Goal: Task Accomplishment & Management: Use online tool/utility

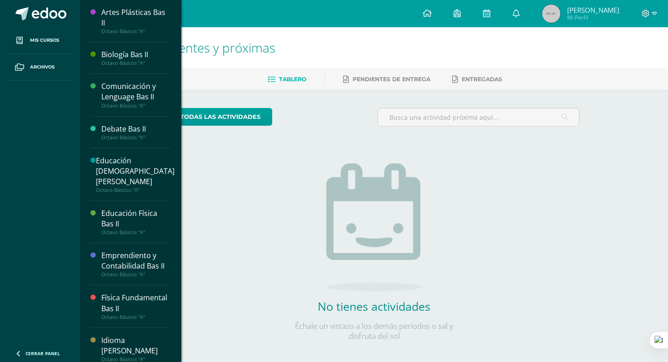
click at [105, 61] on div "Octavo Básicos "A"" at bounding box center [135, 63] width 69 height 6
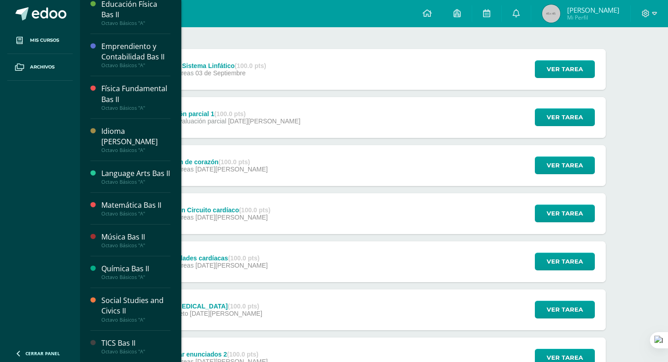
scroll to position [97, 0]
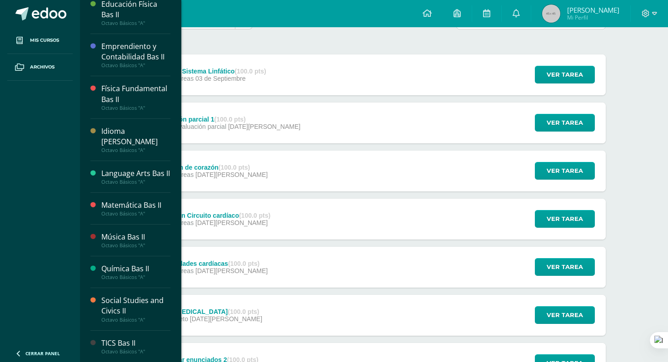
click at [118, 62] on div "Octavo Básicos "A"" at bounding box center [135, 65] width 69 height 6
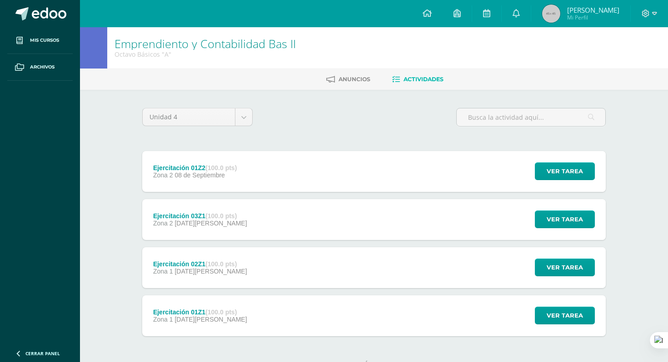
click at [264, 184] on div "Ejercitación 01Z2 (100.0 pts) Zona 2 [DATE] Ver tarea Ejercitación 01Z2 Emprend…" at bounding box center [373, 171] width 463 height 41
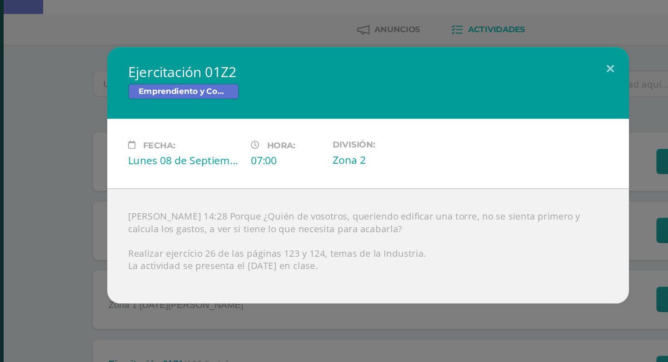
click at [137, 183] on div "Ejercitación 01Z2 Emprendiento y Contabilidad Bas II Fecha: [DATE] Hora: 07:00 …" at bounding box center [334, 181] width 660 height 179
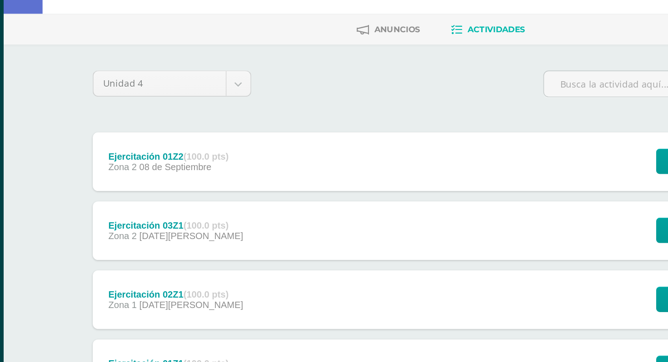
click at [177, 230] on div "Ejercitación 03Z1 (100.0 pts) Zona 2 [DATE][PERSON_NAME]" at bounding box center [199, 219] width 115 height 41
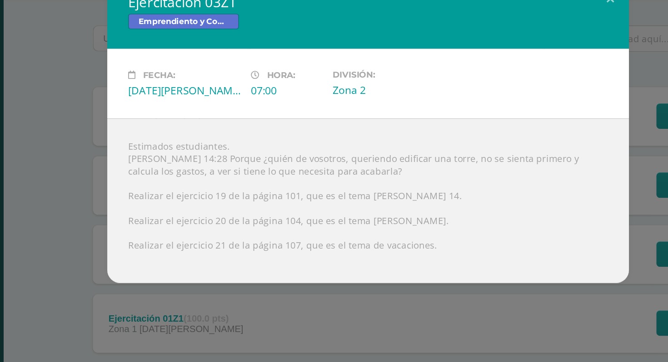
click at [129, 255] on div "Ejercitación 03Z1 Emprendiento y Contabilidad Bas II Fecha: [DATE][PERSON_NAME]…" at bounding box center [334, 180] width 660 height 213
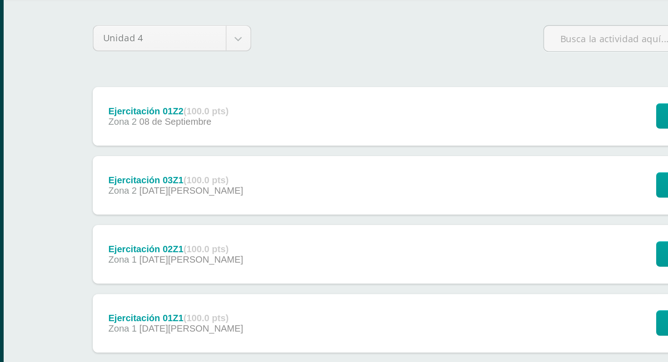
click at [164, 264] on div "Ejercitación 02Z1 (100.0 pts)" at bounding box center [200, 264] width 94 height 7
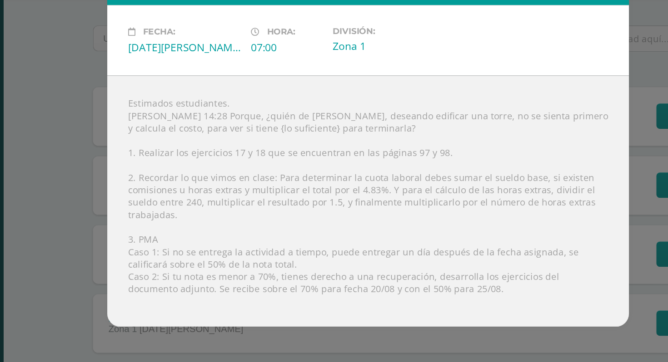
click at [127, 264] on div "Ejercitación 02Z1 Emprendiento y Contabilidad Bas II Fecha: [DATE][PERSON_NAME]…" at bounding box center [334, 181] width 660 height 274
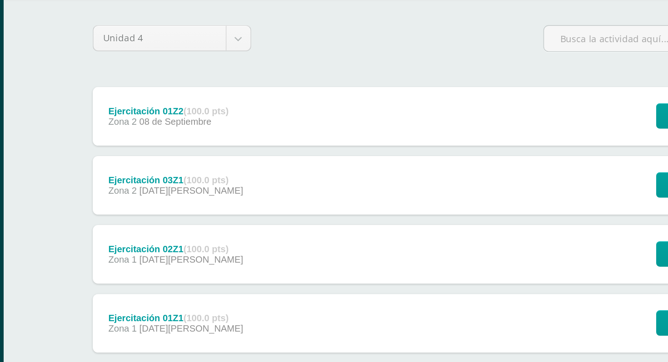
scroll to position [34, 0]
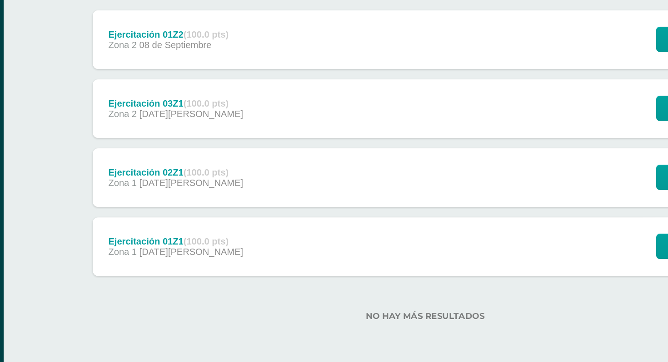
click at [190, 282] on span "[DATE][PERSON_NAME]" at bounding box center [210, 285] width 72 height 7
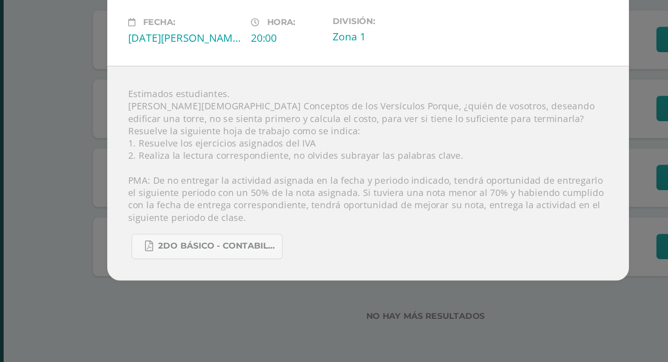
click at [143, 284] on div "Ejercitación 01Z1 Emprendiento y Contabilidad Bas II Fecha: Lunes 11 de Agosto …" at bounding box center [334, 181] width 660 height 248
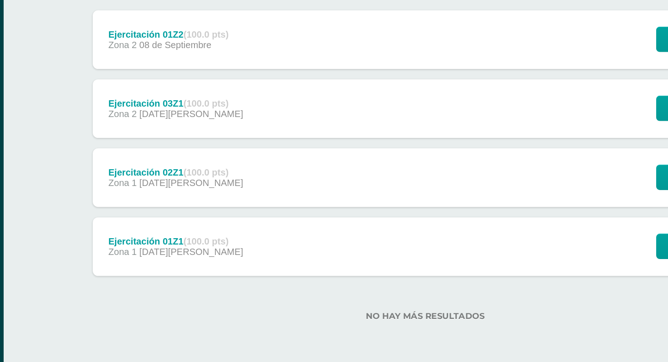
click at [154, 235] on span "Zona 1" at bounding box center [163, 237] width 20 height 7
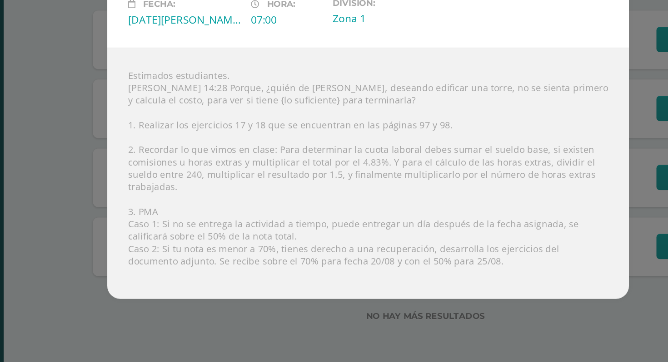
click at [130, 237] on div "Ejercitación 02Z1 Emprendiento y Contabilidad Bas II Fecha: Lunes 18 de Agosto …" at bounding box center [334, 181] width 660 height 274
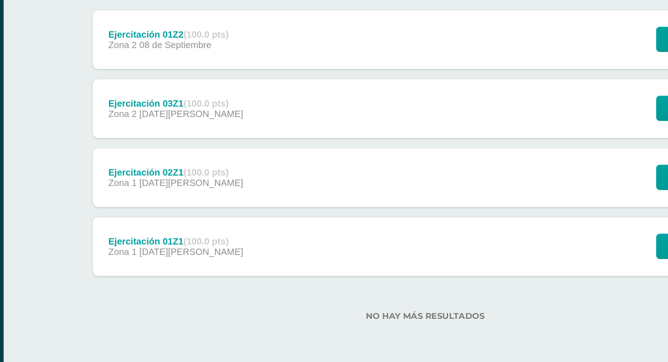
click at [193, 177] on div "Ejercitación 03Z1 (100.0 pts) Zona 2 25 de Agosto" at bounding box center [199, 185] width 115 height 41
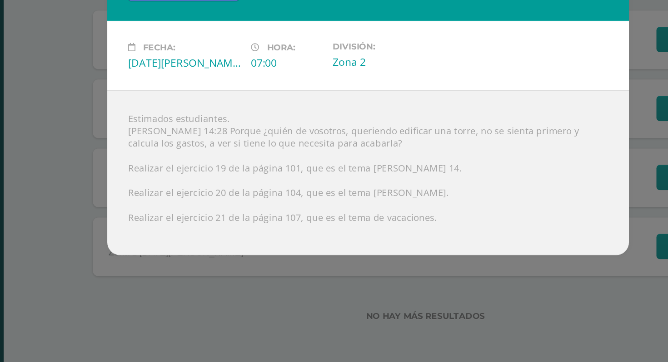
click at [100, 242] on div "Ejercitación 03Z1 Emprendiento y Contabilidad Bas II Fecha: Lunes 25 de Agosto …" at bounding box center [334, 180] width 660 height 213
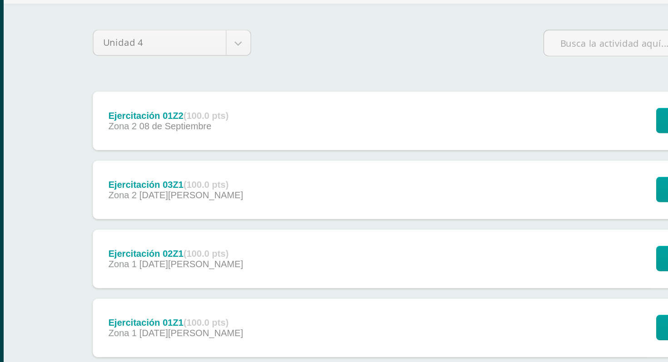
click at [170, 132] on div "Ejercitación 01Z2 (100.0 pts)" at bounding box center [195, 133] width 84 height 7
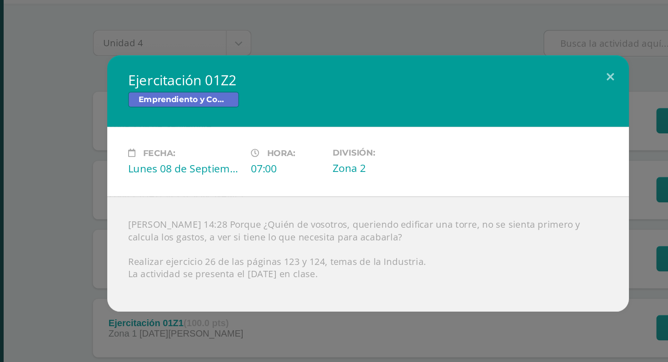
click at [137, 172] on div "Ejercitación 01Z2 Emprendiento y Contabilidad Bas II Fecha: Lunes 08 de Septiem…" at bounding box center [334, 181] width 660 height 179
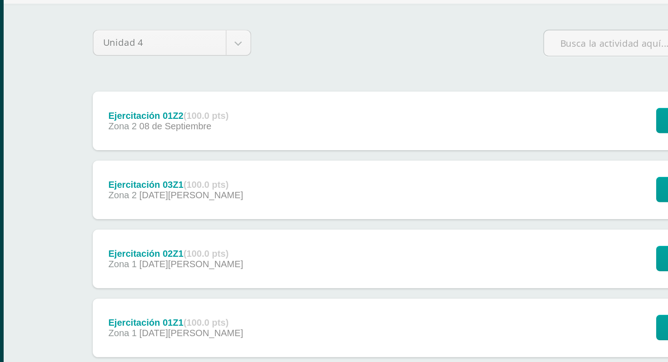
click at [176, 197] on div "Ejercitación 03Z1 (100.0 pts) Zona 2 25 de Agosto" at bounding box center [199, 185] width 115 height 41
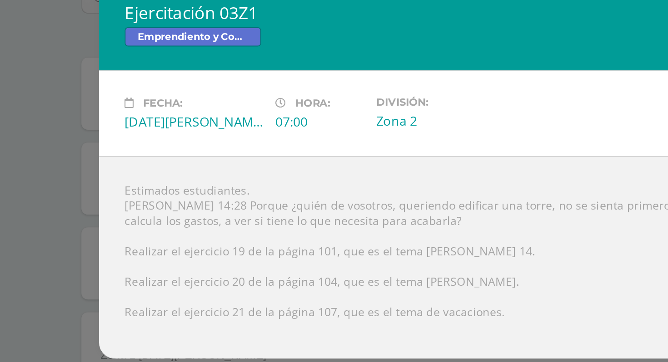
click at [119, 199] on div "Ejercitación 03Z1 Emprendiento y Contabilidad Bas II Fecha: Lunes 25 de Agosto …" at bounding box center [334, 180] width 660 height 213
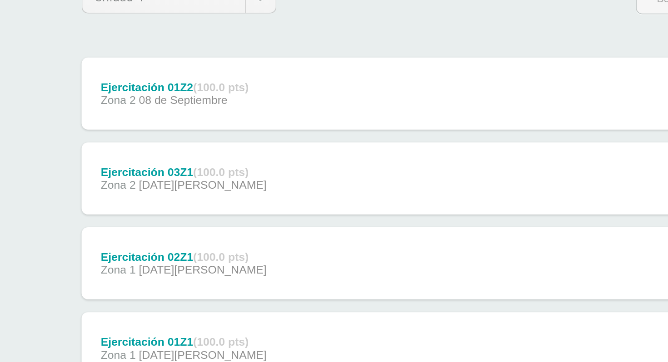
click at [175, 228] on div "Ejercitación 02Z1 (100.0 pts)" at bounding box center [200, 230] width 94 height 7
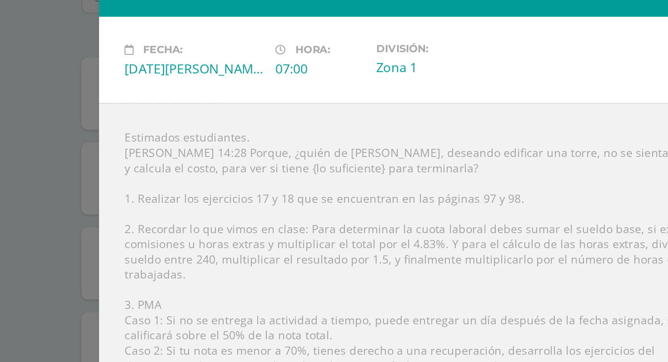
click at [139, 222] on div "Ejercitación 02Z1 Emprendiento y Contabilidad Bas II Fecha: Lunes 18 de Agosto …" at bounding box center [334, 181] width 660 height 274
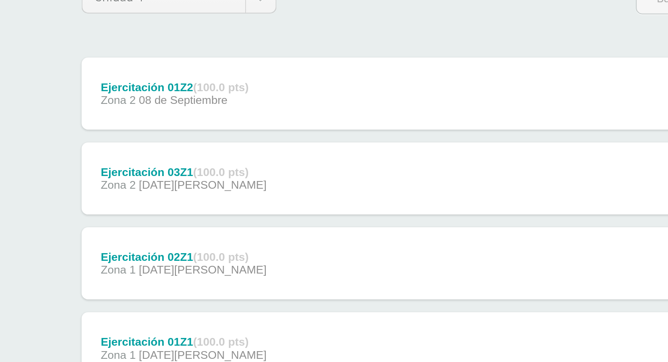
click at [154, 151] on div "Ejercitación 01Z2 (100.0 pts) Zona 2 08 de Septiembre" at bounding box center [194, 137] width 105 height 41
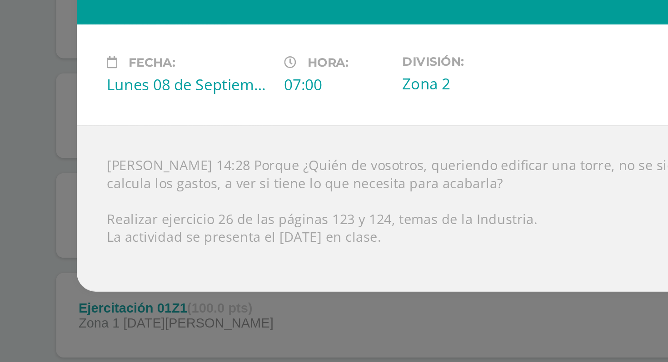
click at [119, 252] on div "Ejercitación 01Z2 Emprendiento y Contabilidad Bas II Fecha: Lunes 08 de Septiem…" at bounding box center [334, 181] width 660 height 179
